Goal: Check status

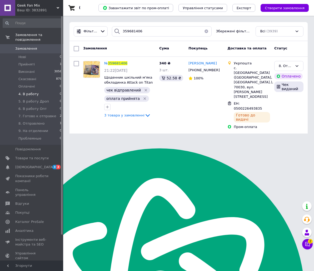
click at [27, 92] on span "4. В работу" at bounding box center [28, 94] width 20 height 5
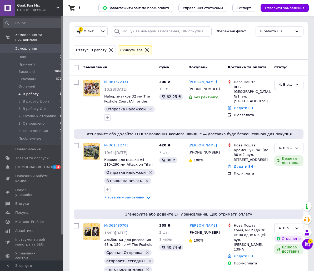
click at [30, 92] on span "4. В работу" at bounding box center [28, 94] width 20 height 5
